Goal: Navigation & Orientation: Find specific page/section

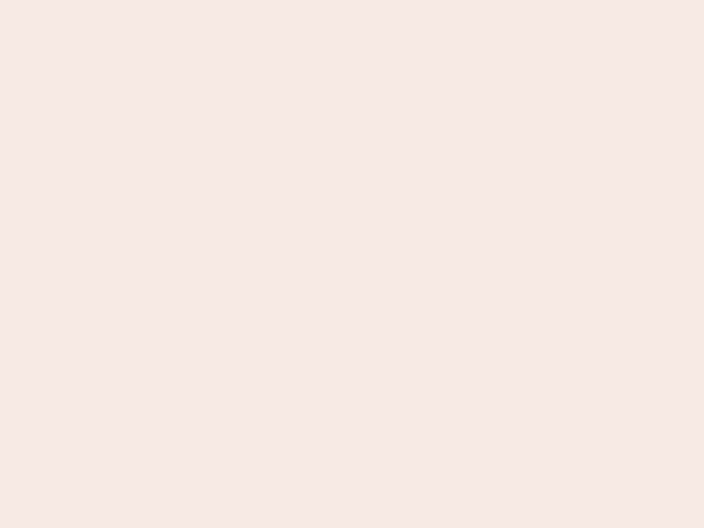
click at [352, 264] on nb-app "Almost there Thank you for registering for Newbook. Your account is under revie…" at bounding box center [352, 264] width 704 height 528
click at [352, 0] on nb-app "Almost there Thank you for registering for Newbook. Your account is under revie…" at bounding box center [352, 264] width 704 height 528
click at [376, 0] on nb-app "Almost there Thank you for registering for Newbook. Your account is under revie…" at bounding box center [352, 264] width 704 height 528
click at [352, 264] on nb-app "Almost there Thank you for registering for Newbook. Your account is under revie…" at bounding box center [352, 264] width 704 height 528
click at [352, 0] on nb-app "Almost there Thank you for registering for Newbook. Your account is under revie…" at bounding box center [352, 264] width 704 height 528
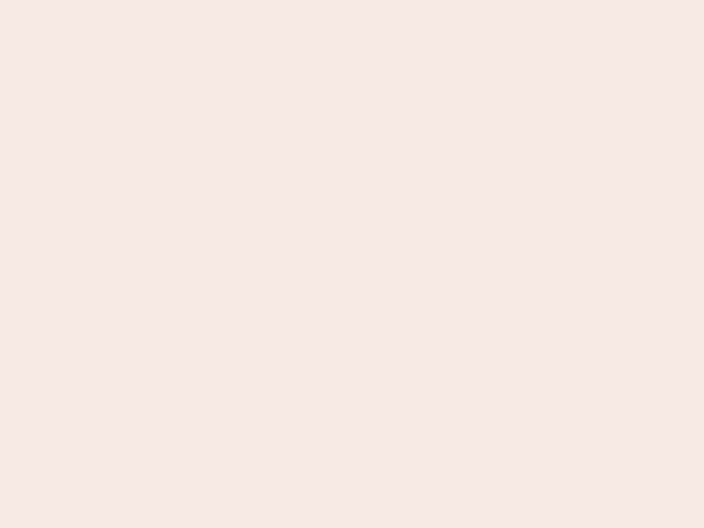
click at [246, 0] on nb-app "Almost there Thank you for registering for Newbook. Your account is under revie…" at bounding box center [352, 264] width 704 height 528
click at [352, 264] on nb-app "Almost there Thank you for registering for Newbook. Your account is under revie…" at bounding box center [352, 264] width 704 height 528
click at [352, 0] on nb-app "Almost there Thank you for registering for Newbook. Your account is under revie…" at bounding box center [352, 264] width 704 height 528
click at [246, 0] on nb-app "Almost there Thank you for registering for Newbook. Your account is under revie…" at bounding box center [352, 264] width 704 height 528
click at [352, 264] on nb-app "Almost there Thank you for registering for Newbook. Your account is under revie…" at bounding box center [352, 264] width 704 height 528
